Goal: Task Accomplishment & Management: Complete application form

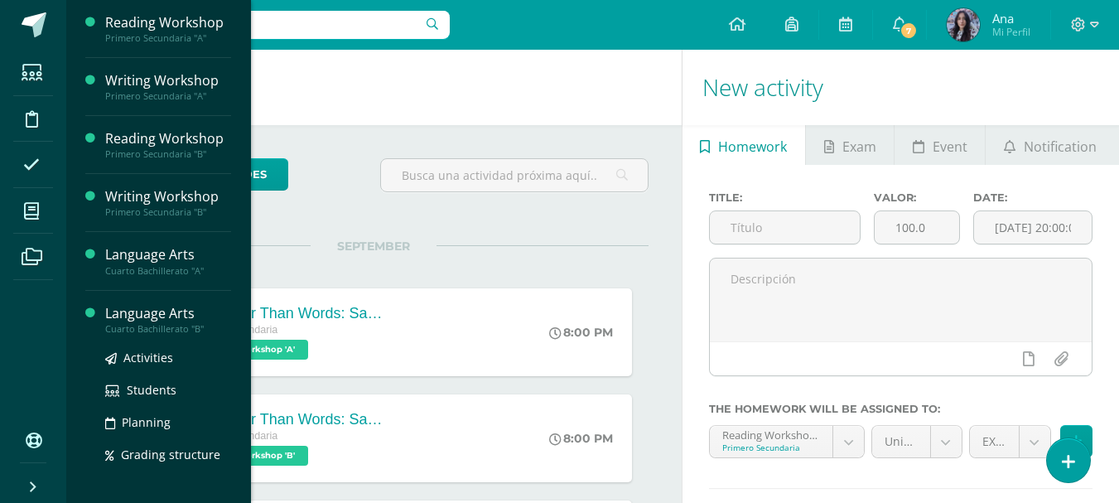
click at [118, 317] on div "Language Arts" at bounding box center [168, 313] width 126 height 19
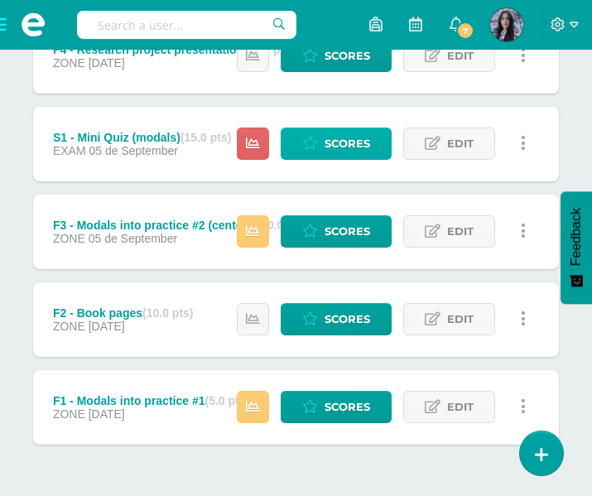
scroll to position [760, 0]
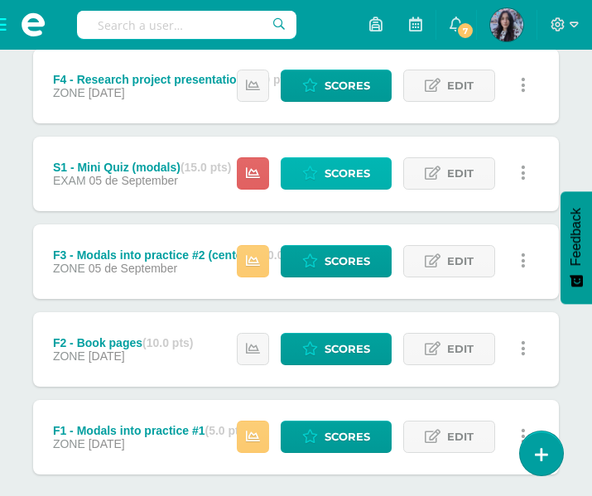
click at [342, 178] on span "Scores" at bounding box center [348, 173] width 46 height 31
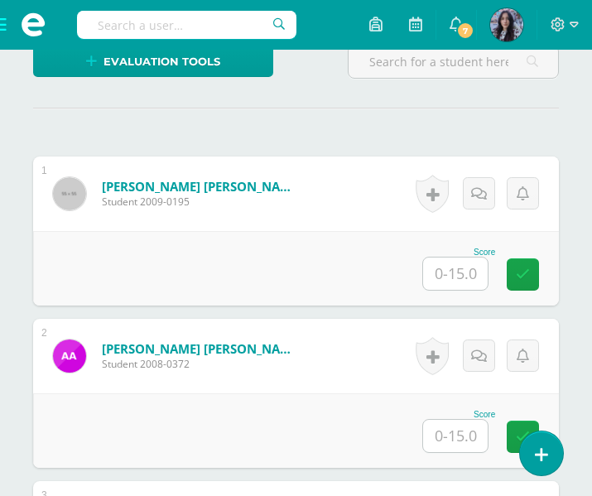
scroll to position [470, 0]
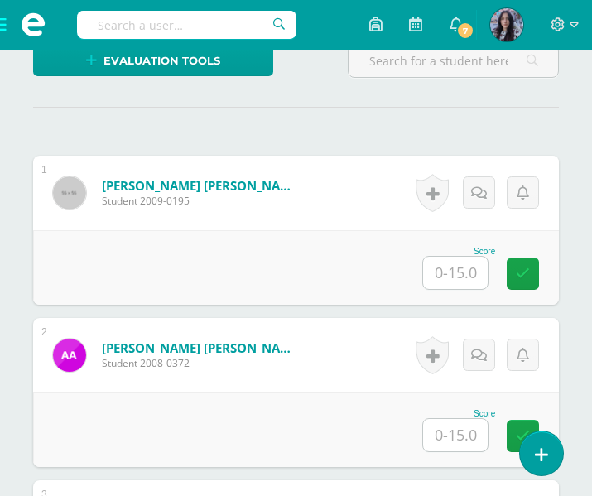
click at [462, 276] on input "text" at bounding box center [455, 273] width 65 height 32
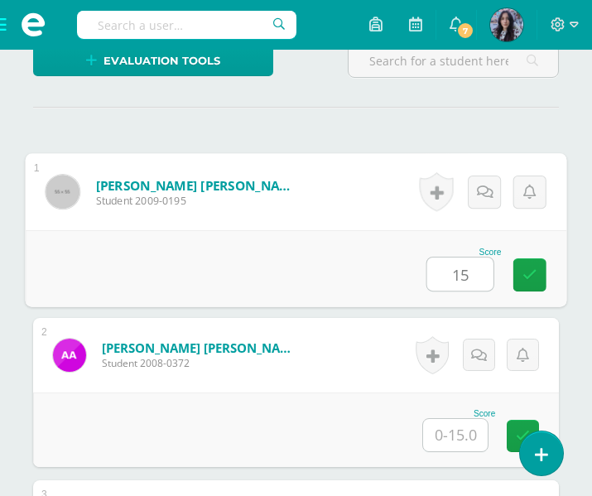
type input "15"
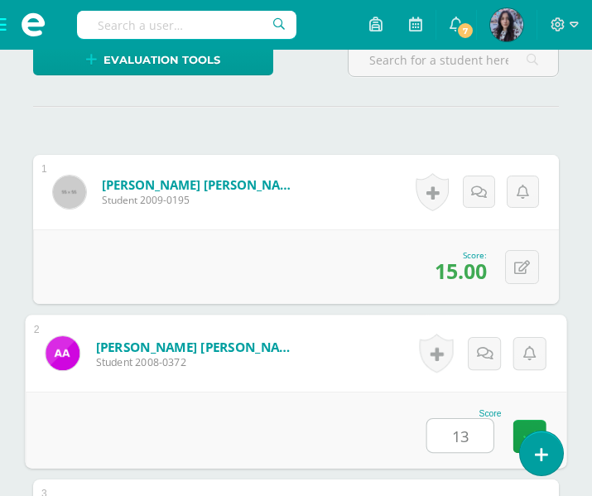
type input "13"
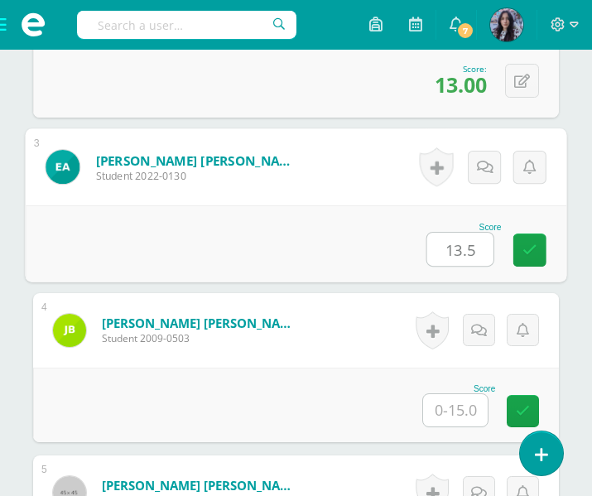
scroll to position [820, 0]
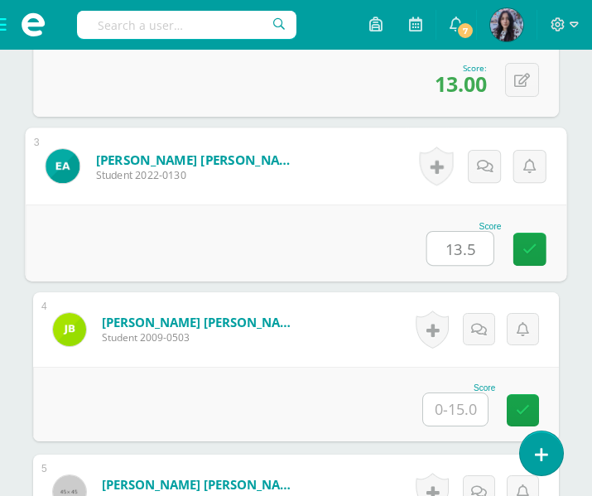
type input "13.5"
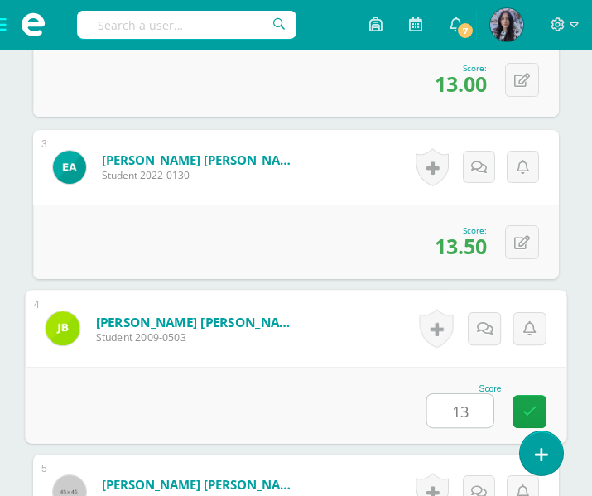
type input "13"
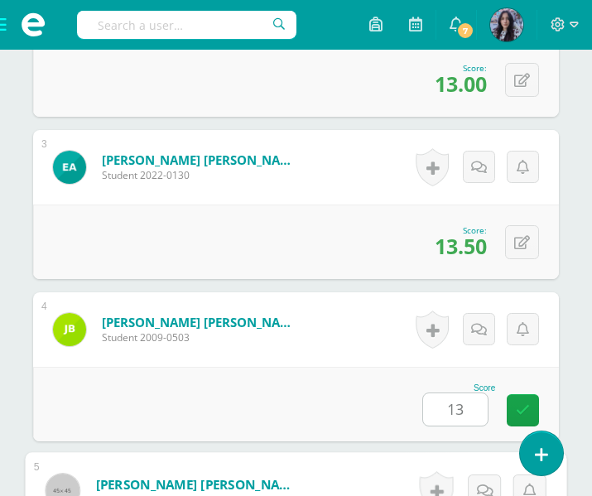
scroll to position [1144, 0]
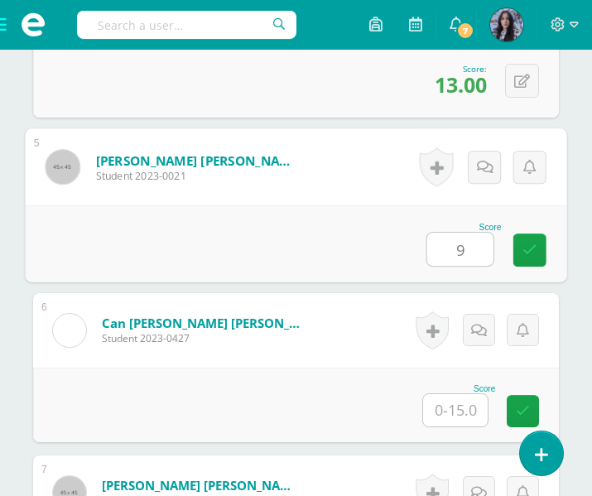
type input "9"
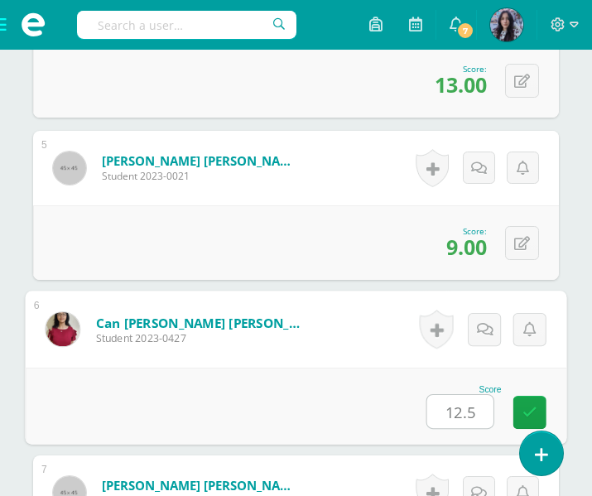
type input "12.5"
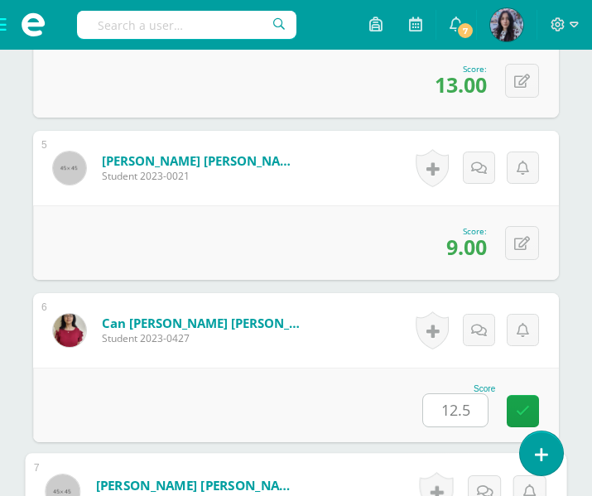
scroll to position [1469, 0]
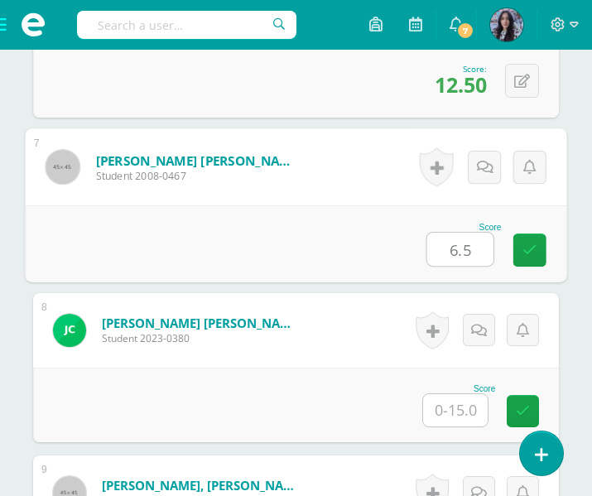
type input "6.5"
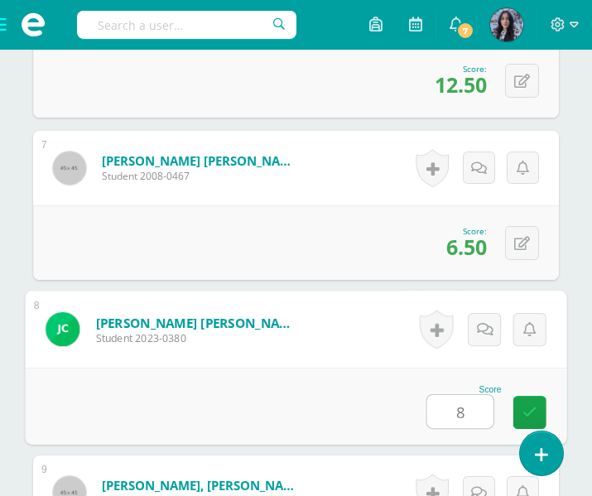
type input "8"
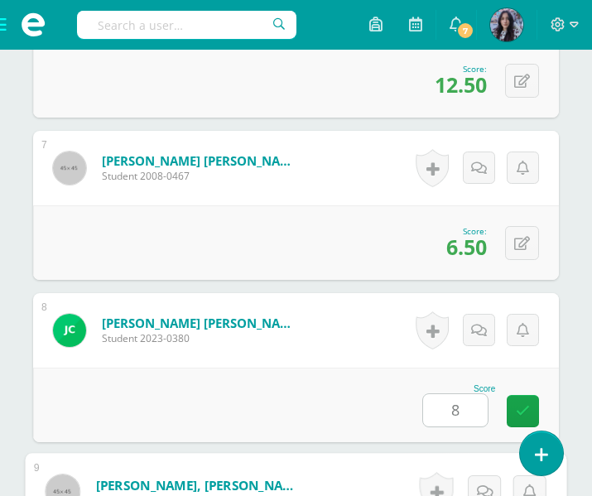
scroll to position [1794, 0]
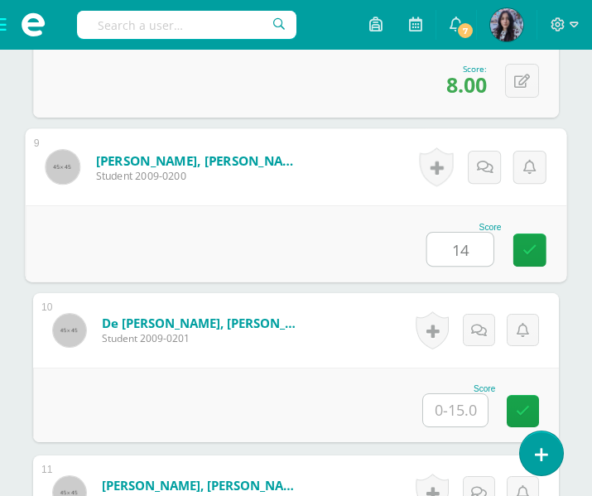
type input "14"
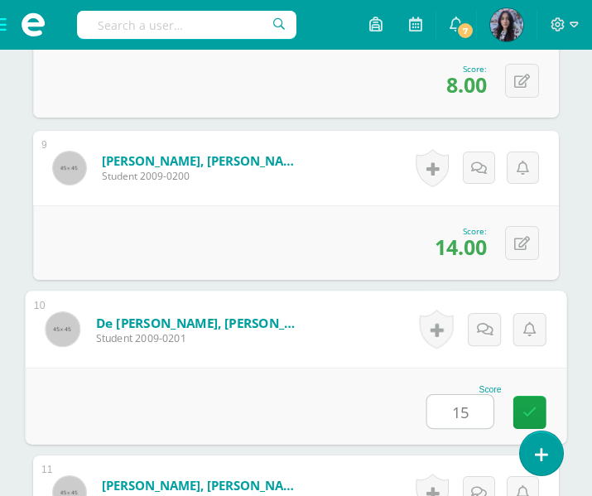
type input "15"
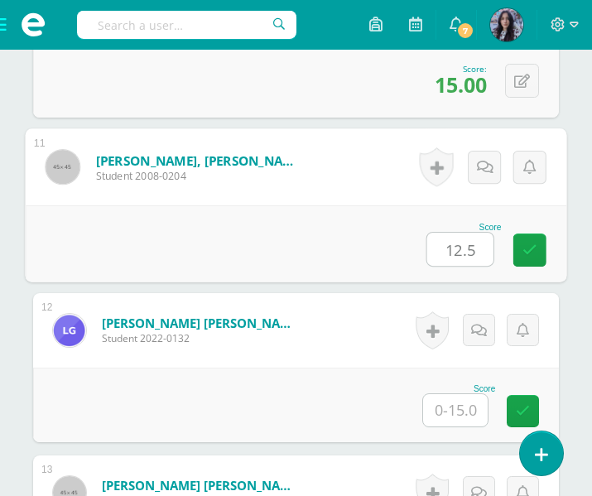
type input "12.5"
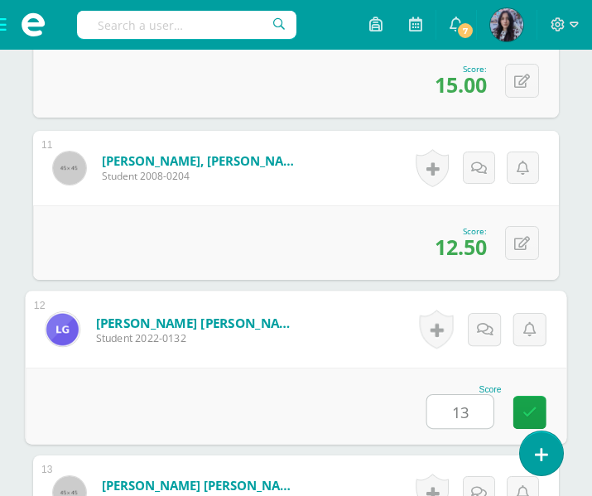
type input "13"
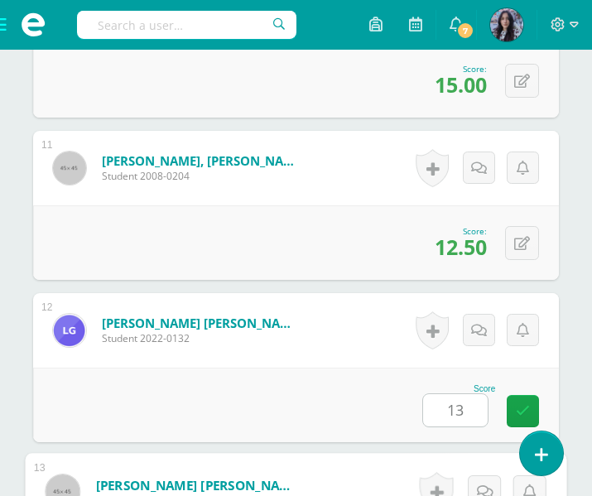
scroll to position [2444, 0]
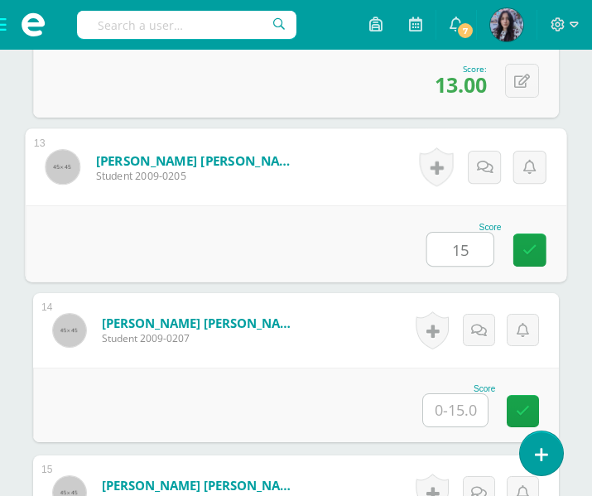
type input "15"
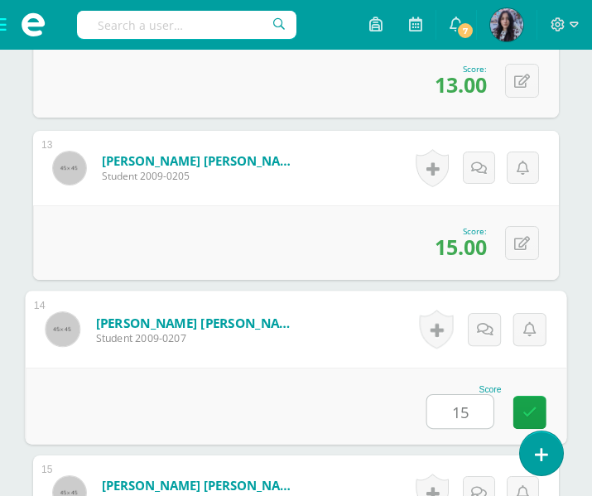
type input "15"
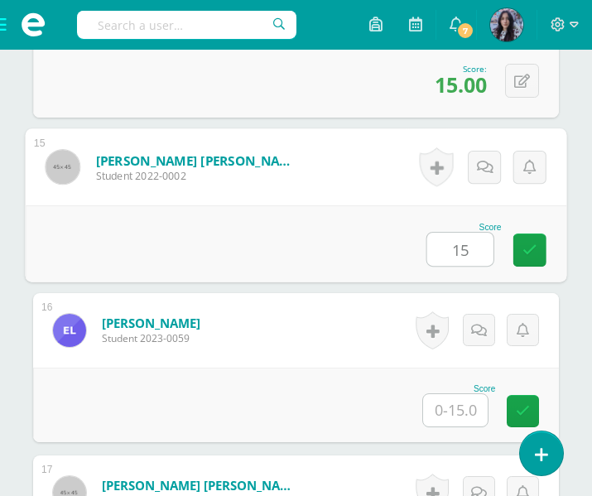
type input "15"
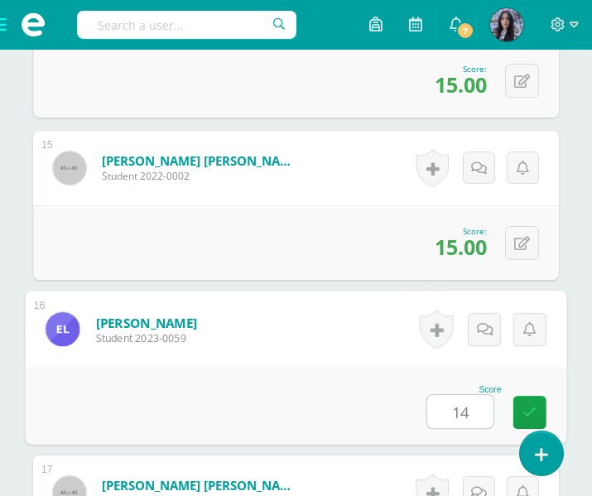
type input "14"
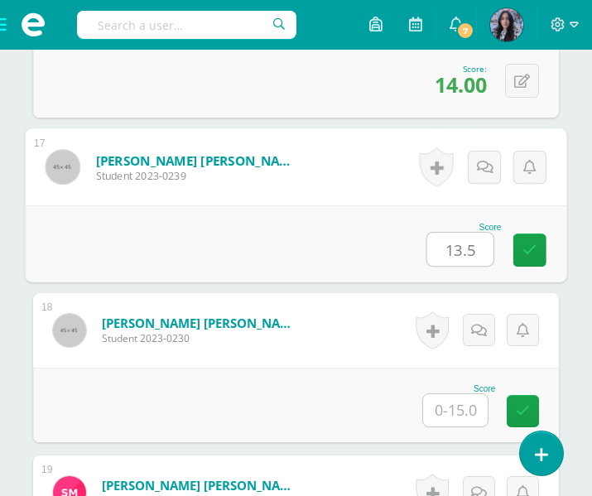
type input "13.5"
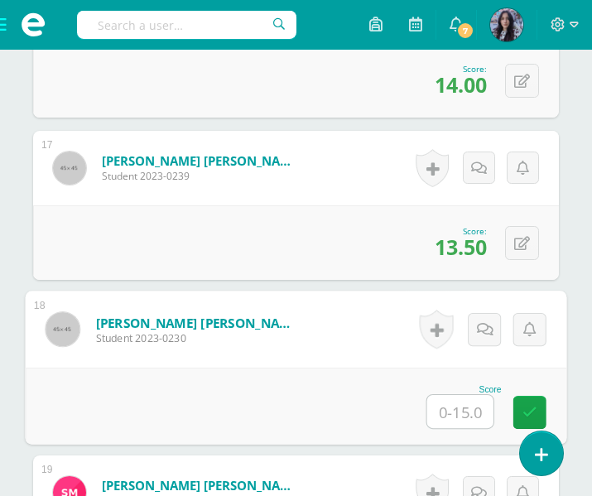
click at [476, 413] on input "text" at bounding box center [461, 411] width 66 height 33
type input "11.5"
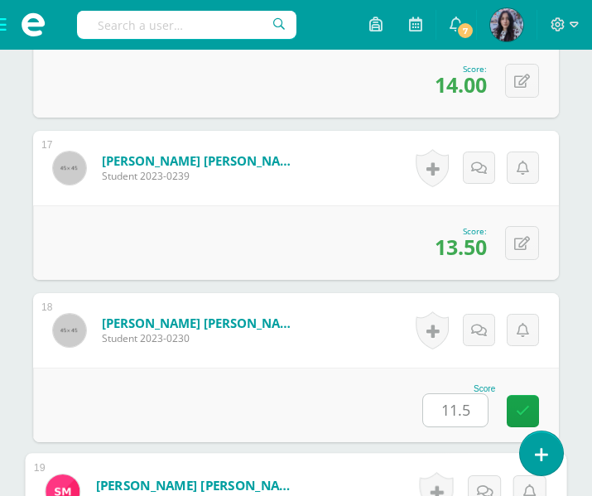
scroll to position [3418, 0]
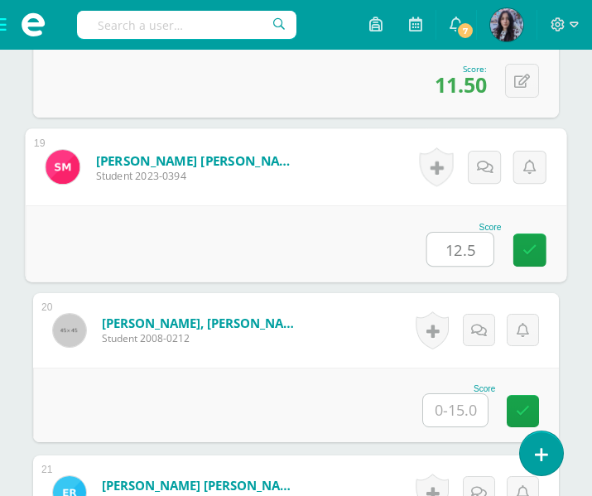
type input "12.5"
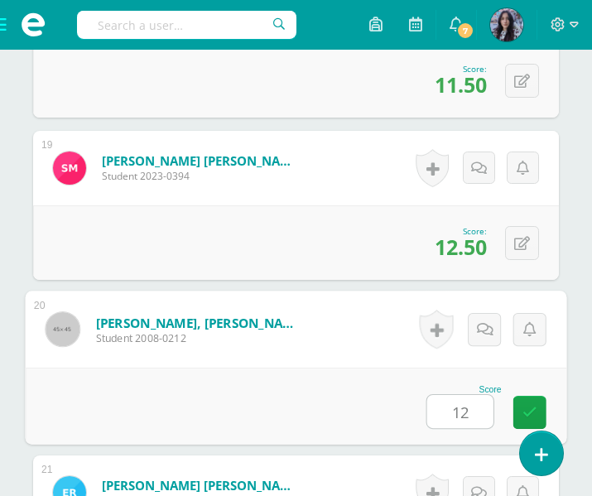
type input "12"
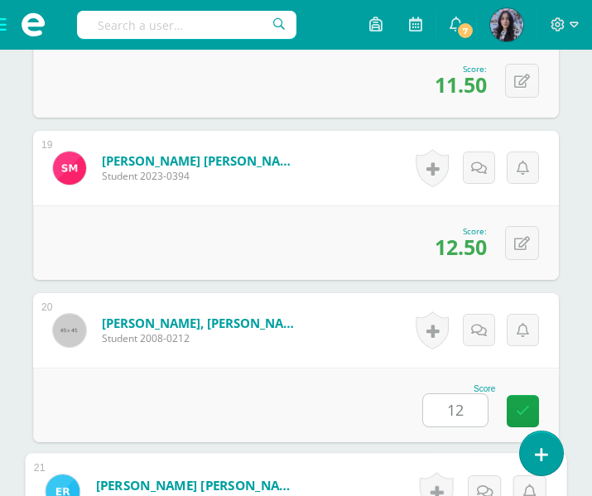
scroll to position [3743, 0]
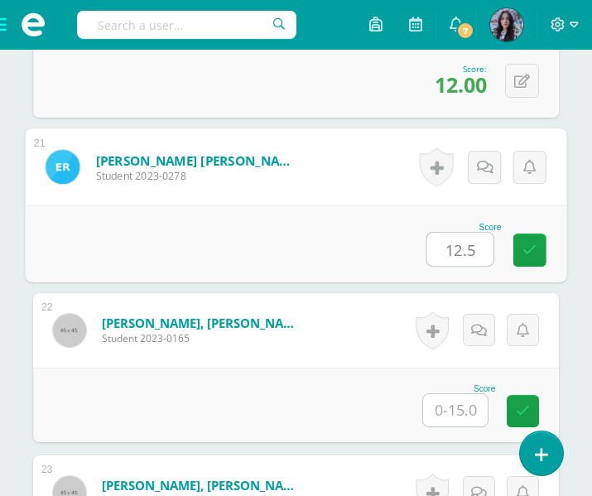
type input "12.5"
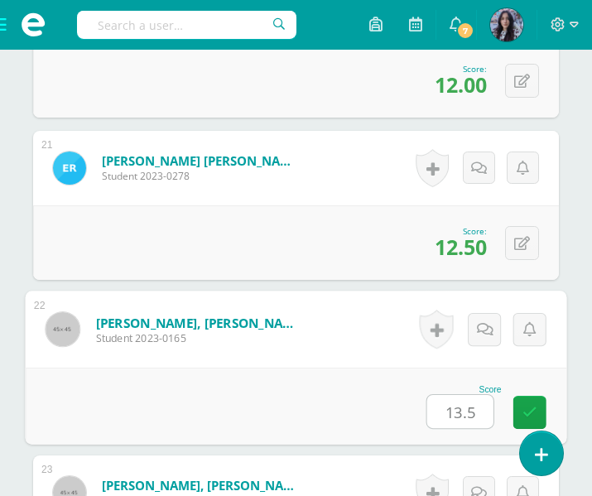
type input "13.5"
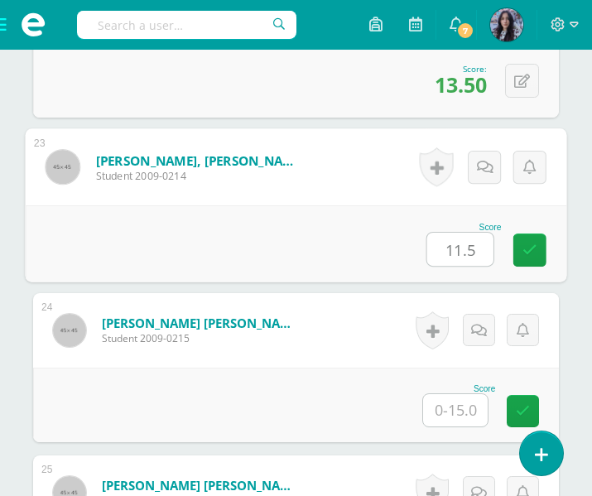
type input "11.5"
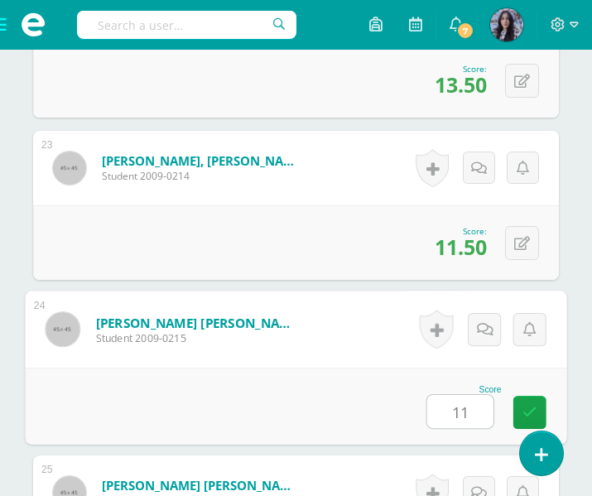
type input "11"
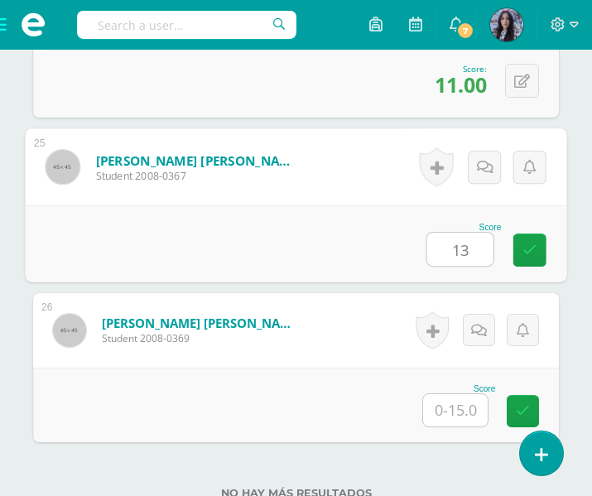
type input "13"
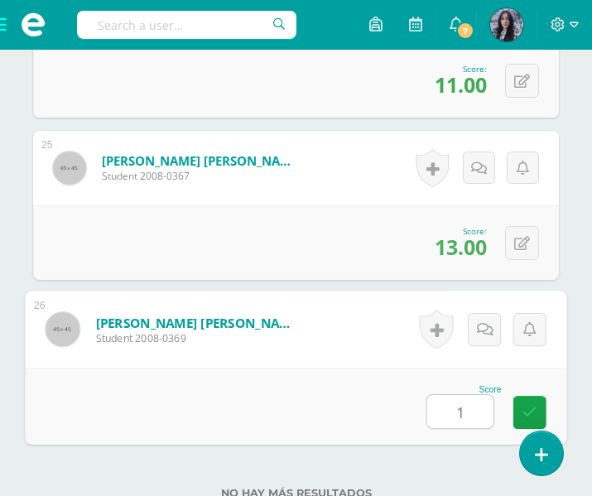
type input "15"
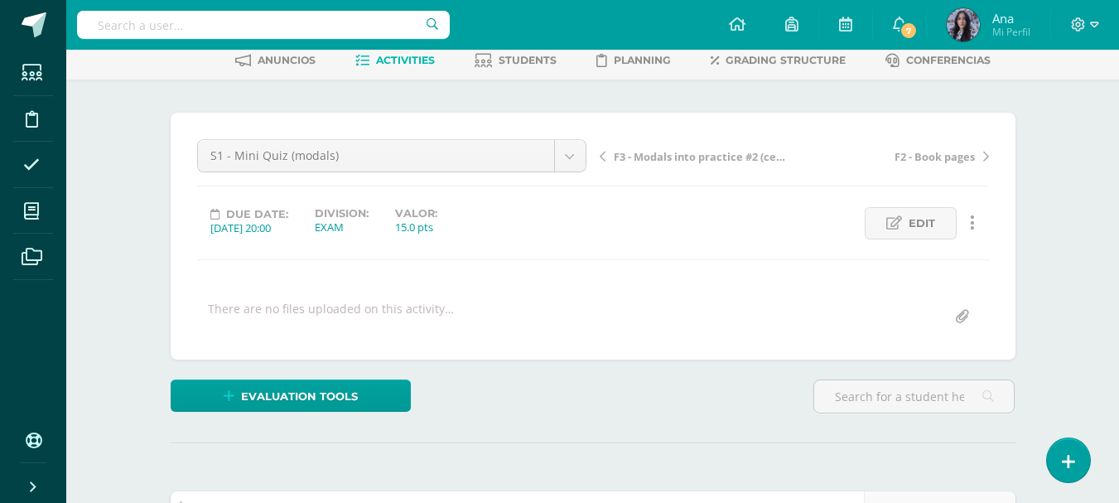
scroll to position [0, 0]
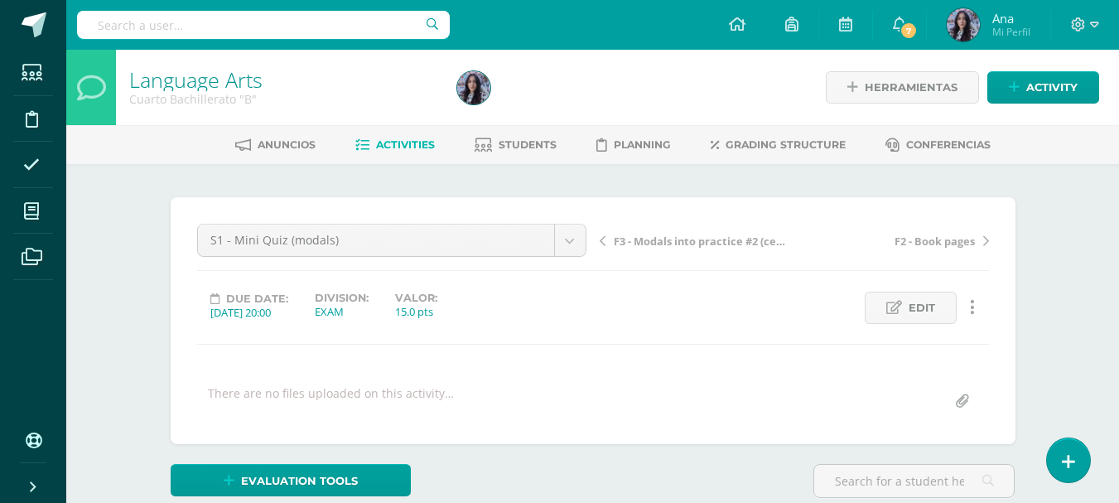
click at [186, 80] on link "Language Arts" at bounding box center [195, 79] width 133 height 28
